Goal: Transaction & Acquisition: Purchase product/service

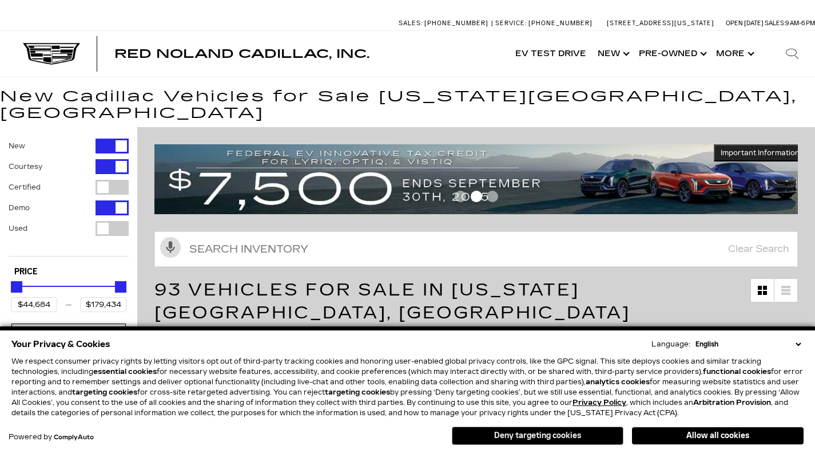
click at [551, 434] on button "Deny targeting cookies" at bounding box center [538, 435] width 172 height 18
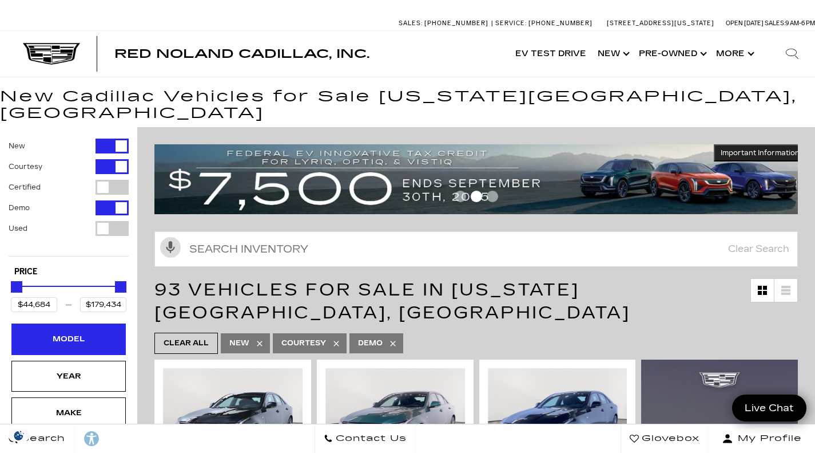
click at [88, 332] on div "Model" at bounding box center [68, 338] width 57 height 13
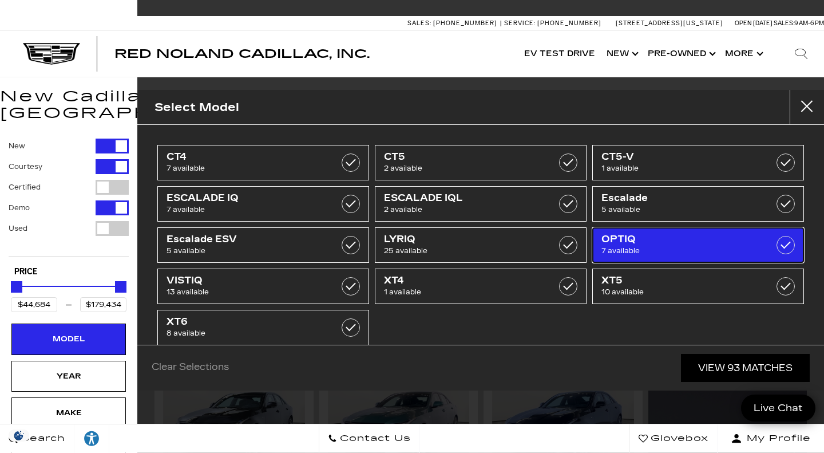
click at [657, 240] on span "OPTIQ" at bounding box center [683, 238] width 164 height 11
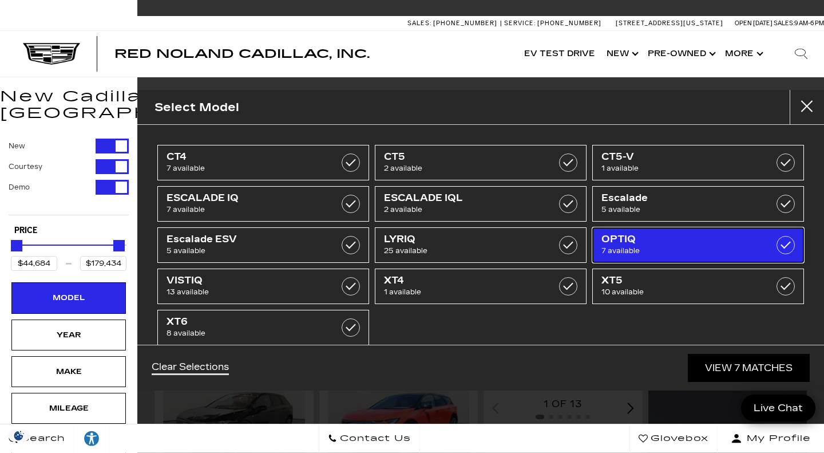
type input "$55,679"
type input "$59,740"
checkbox input "true"
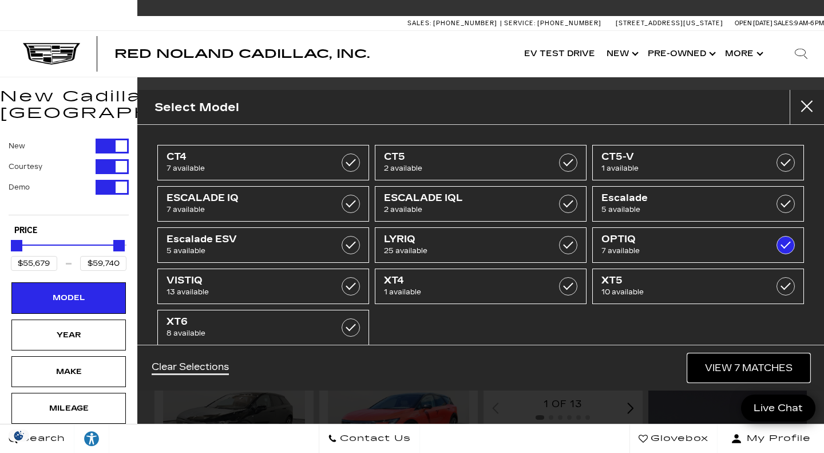
click at [728, 366] on link "View 7 Matches" at bounding box center [749, 368] width 122 height 28
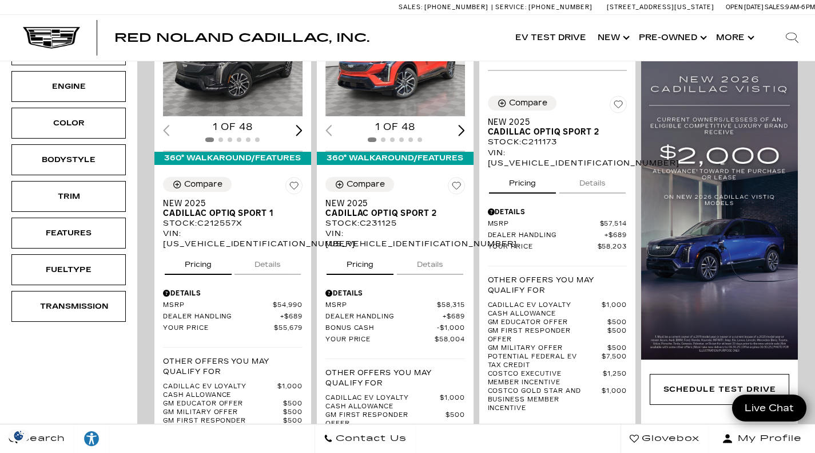
scroll to position [358, 0]
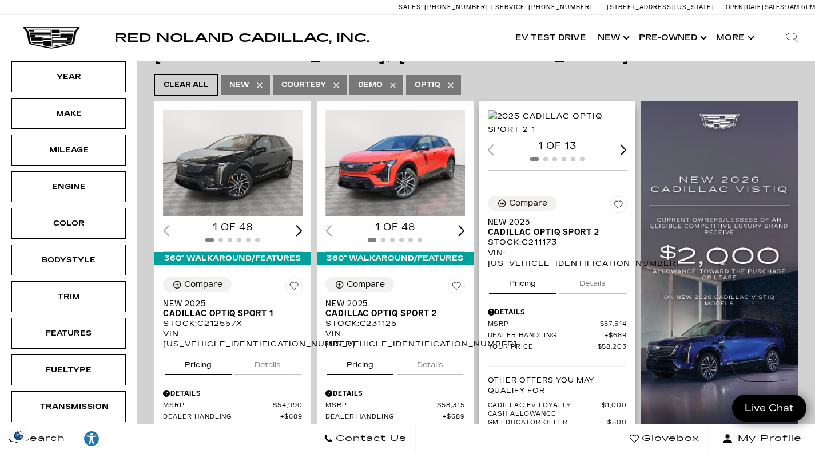
click at [582, 208] on div "Compare Save This Vehicle - New 2025 Cadillac OPTIQ Sport 2 Stock : C211173 VIN…" at bounding box center [558, 232] width 140 height 73
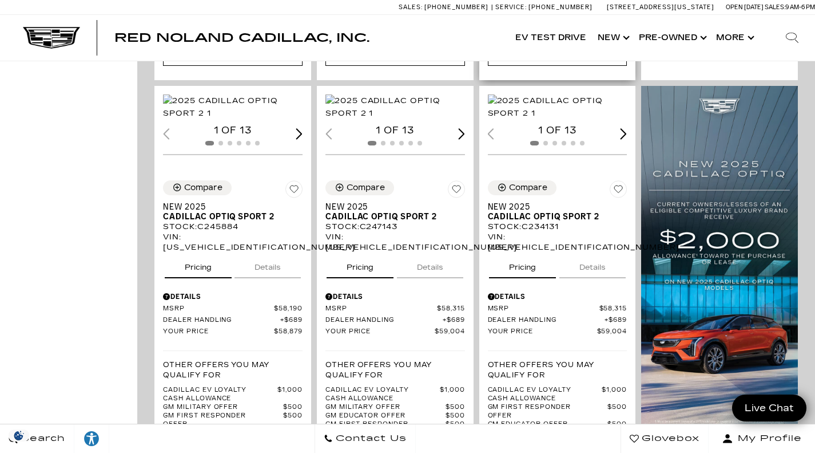
scroll to position [826, 0]
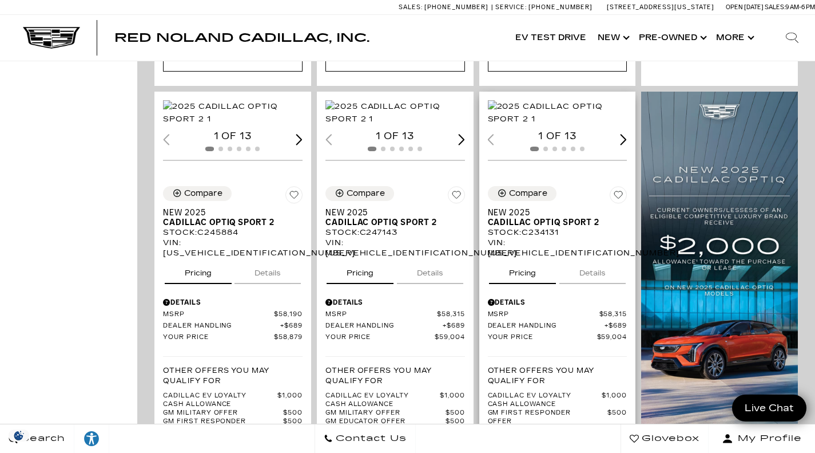
click at [600, 258] on button "Details" at bounding box center [593, 270] width 66 height 25
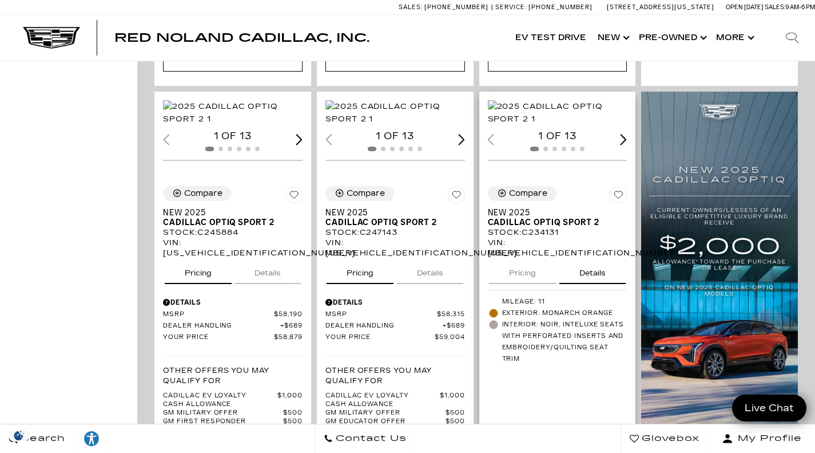
click at [565, 100] on img "1 / 2" at bounding box center [559, 112] width 142 height 25
click at [628, 137] on div "Next slide" at bounding box center [624, 139] width 7 height 11
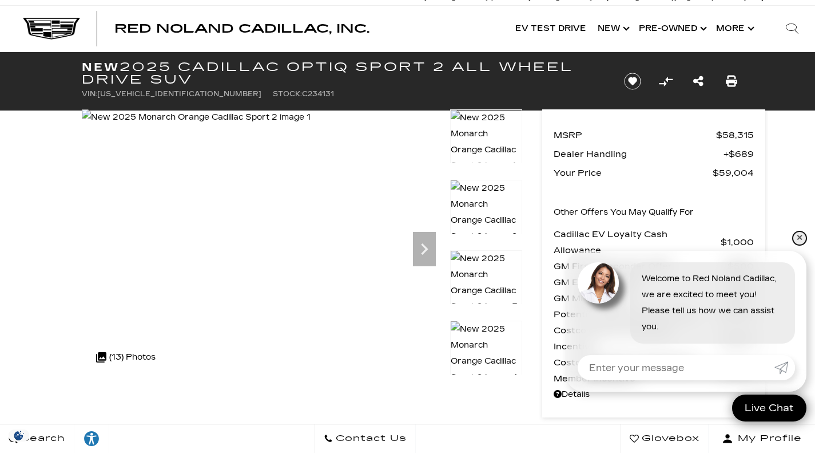
click at [799, 237] on link "✕" at bounding box center [800, 238] width 14 height 14
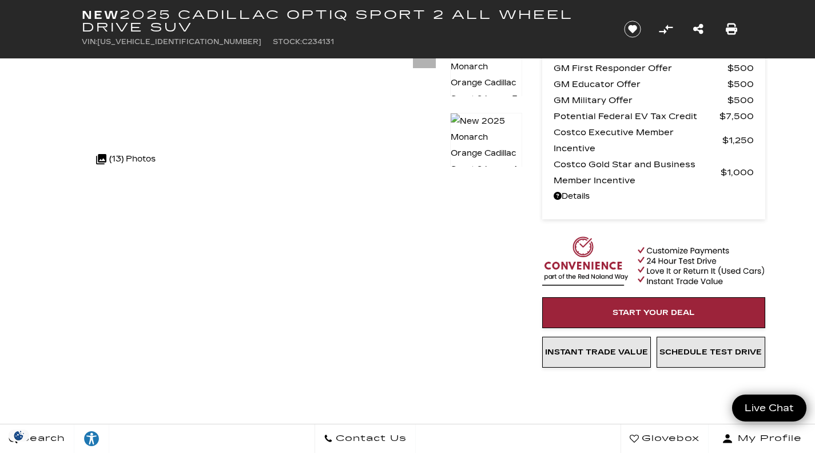
scroll to position [205, 0]
